Goal: Task Accomplishment & Management: Manage account settings

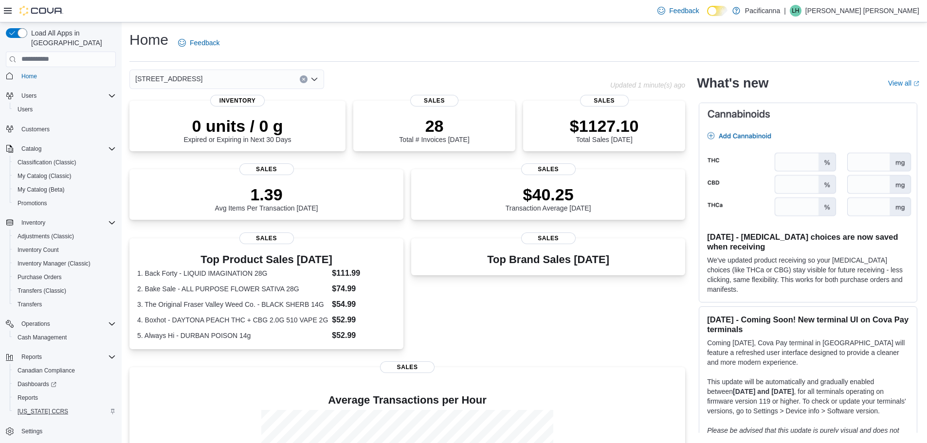
scroll to position [4, 0]
click at [41, 430] on div "Settings" at bounding box center [61, 431] width 110 height 18
click at [36, 426] on span "Settings" at bounding box center [31, 431] width 21 height 12
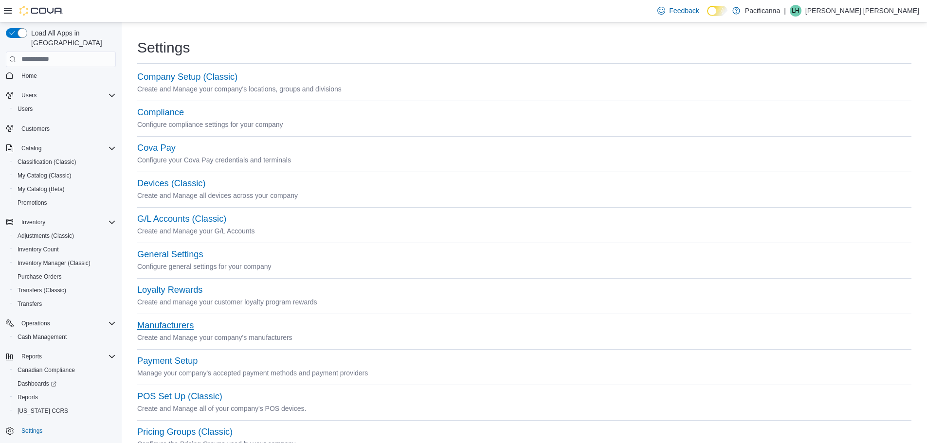
click at [177, 326] on button "Manufacturers" at bounding box center [165, 326] width 56 height 10
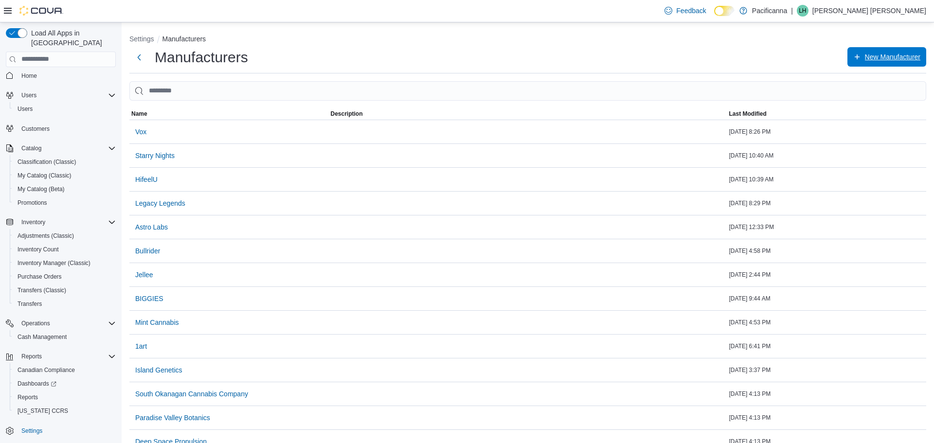
click at [890, 60] on span "New Manufacturer" at bounding box center [892, 57] width 55 height 10
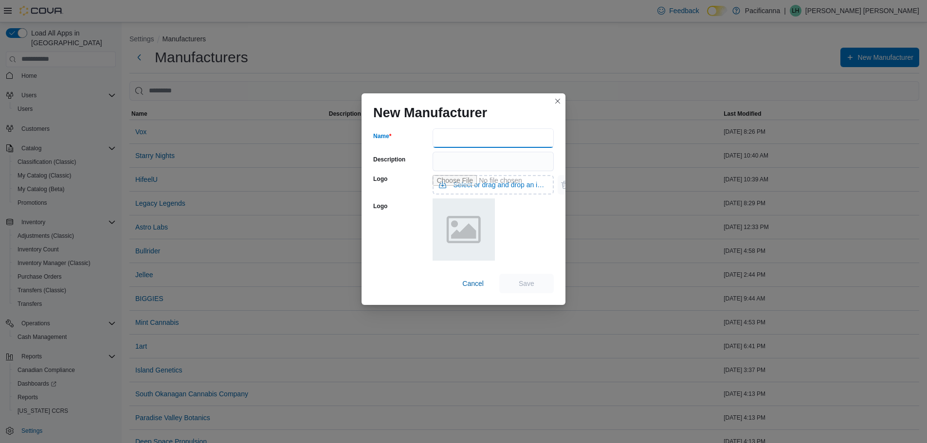
click at [452, 133] on input "Name" at bounding box center [493, 137] width 121 height 19
type input "*****"
click at [543, 280] on span "Save" at bounding box center [526, 282] width 43 height 19
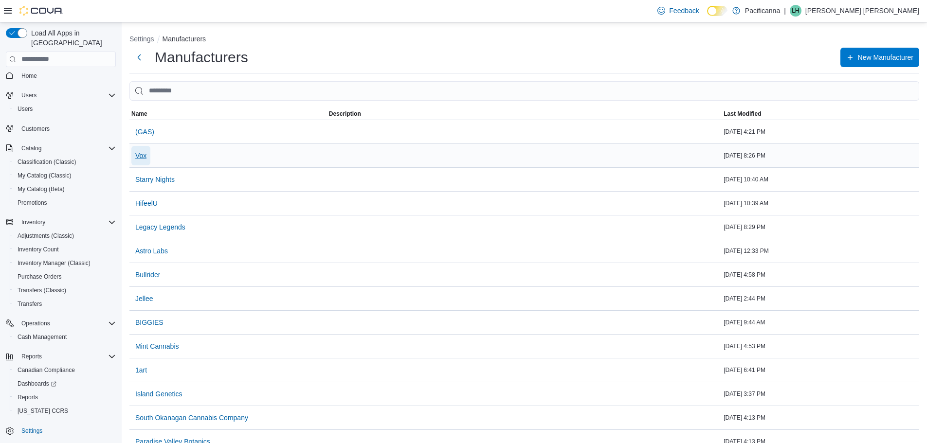
click at [137, 156] on span "Vox" at bounding box center [140, 156] width 11 height 10
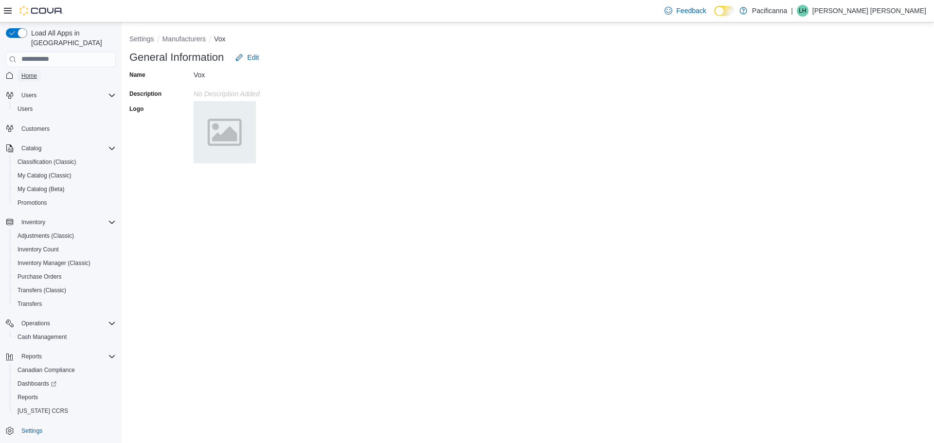
click at [39, 70] on link "Home" at bounding box center [29, 76] width 23 height 12
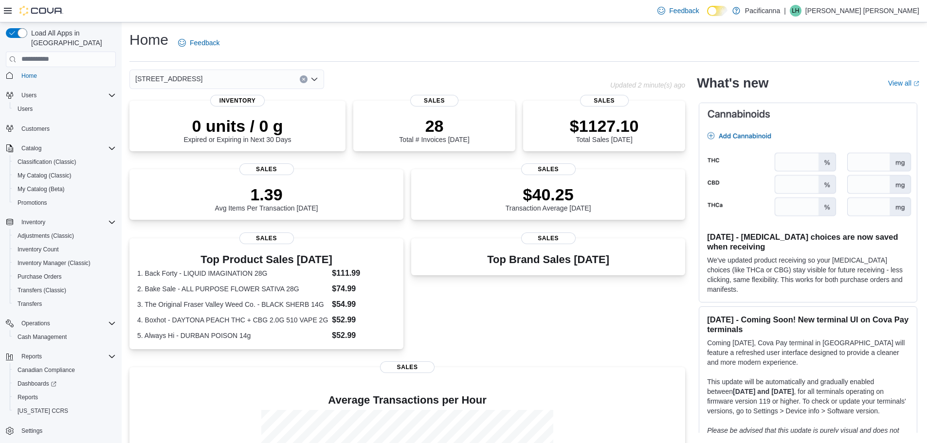
click at [36, 424] on button "Settings" at bounding box center [61, 431] width 118 height 14
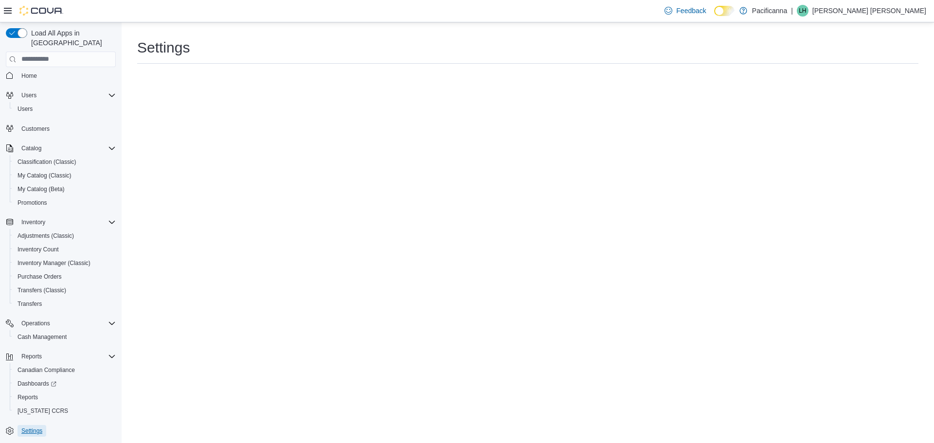
click at [38, 425] on span "Settings" at bounding box center [31, 431] width 21 height 12
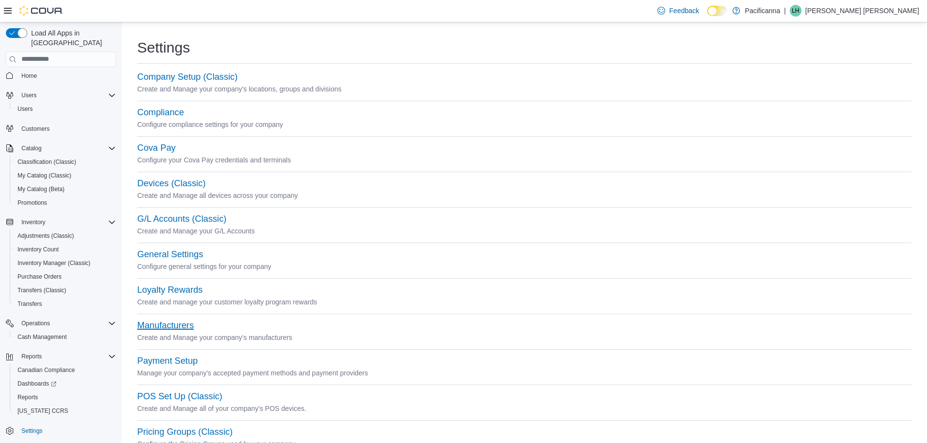
click at [172, 326] on button "Manufacturers" at bounding box center [165, 326] width 56 height 10
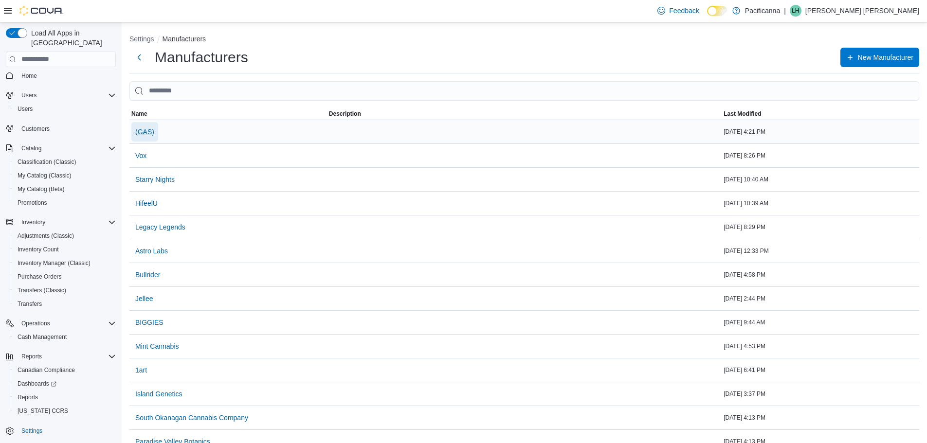
click at [146, 133] on span "(GAS)" at bounding box center [144, 132] width 19 height 10
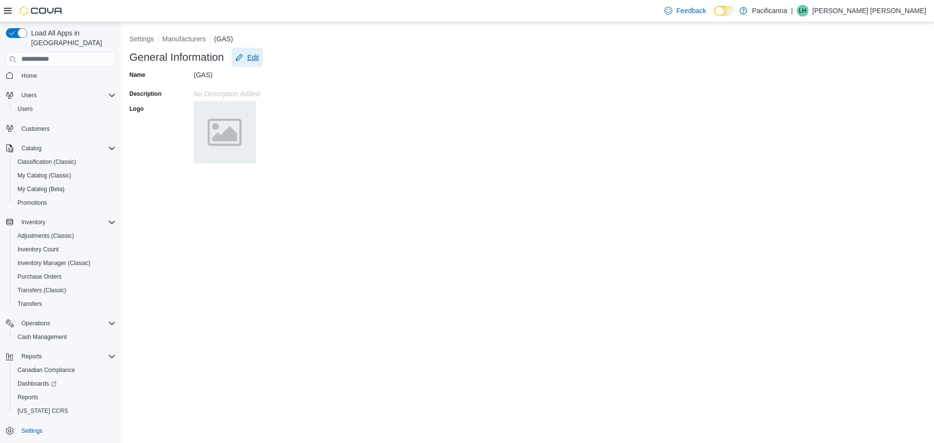
click at [262, 55] on button "Edit" at bounding box center [247, 57] width 31 height 19
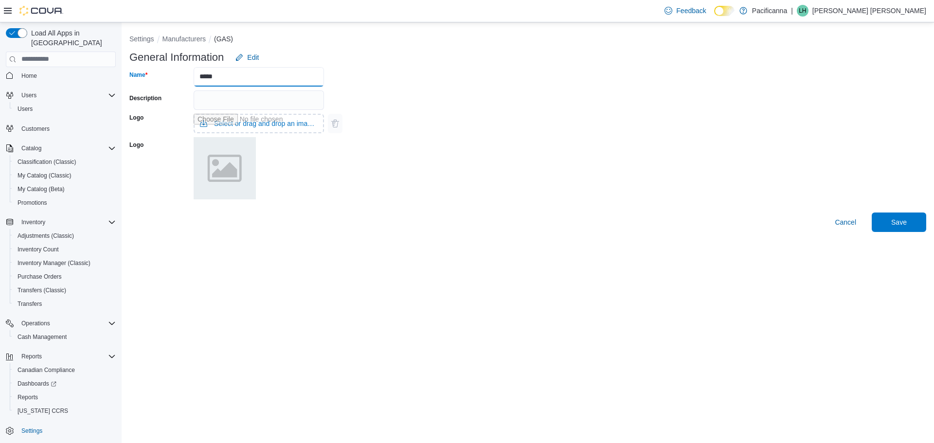
drag, startPoint x: 239, startPoint y: 78, endPoint x: 141, endPoint y: 83, distance: 98.4
click at [141, 83] on div "Name *****" at bounding box center [226, 76] width 195 height 19
type input "**********"
click at [892, 228] on span "Save" at bounding box center [899, 221] width 43 height 19
